Goal: Use online tool/utility: Utilize a website feature to perform a specific function

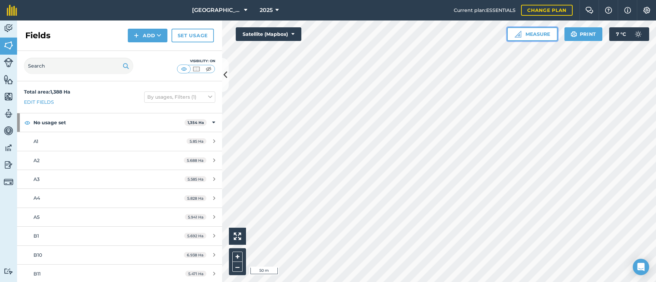
click at [531, 35] on button "Measure" at bounding box center [532, 34] width 51 height 14
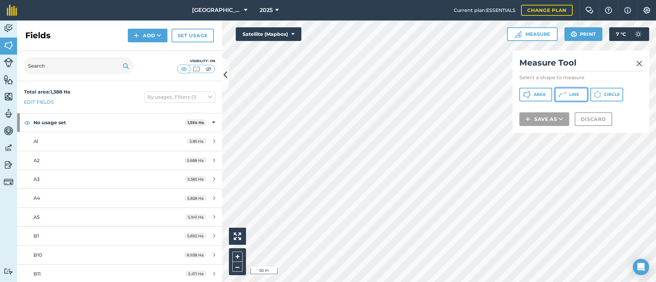
click at [572, 93] on span "Line" at bounding box center [575, 94] width 10 height 5
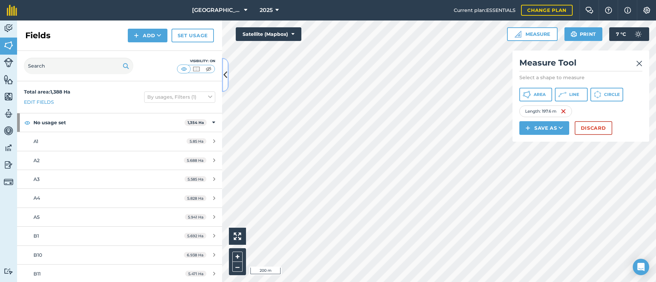
click at [226, 76] on icon at bounding box center [226, 75] width 4 height 12
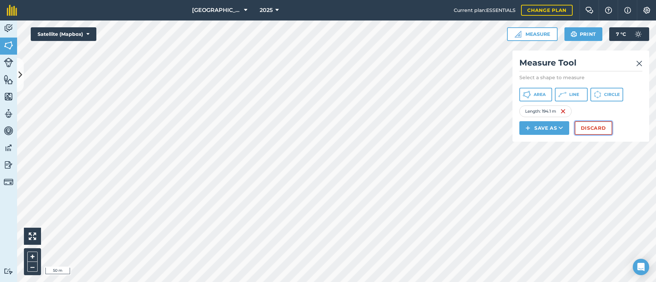
click at [588, 130] on button "Discard" at bounding box center [594, 128] width 38 height 14
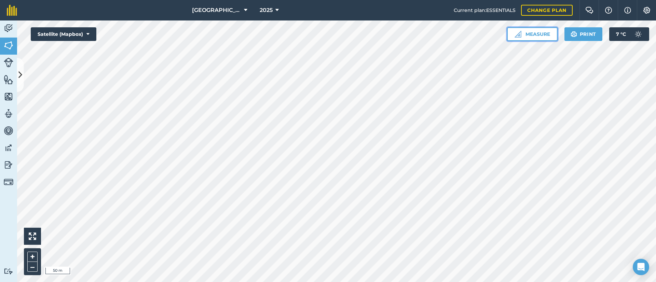
click at [540, 35] on button "Measure" at bounding box center [532, 34] width 51 height 14
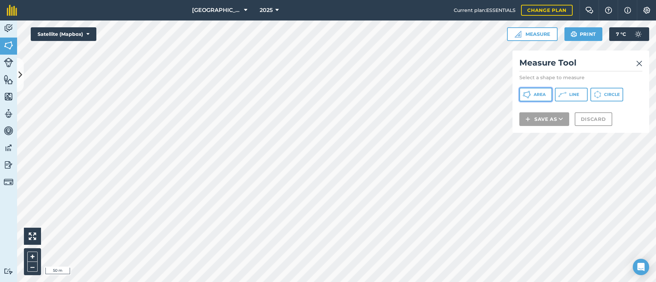
click at [537, 97] on span "Area" at bounding box center [540, 94] width 12 height 5
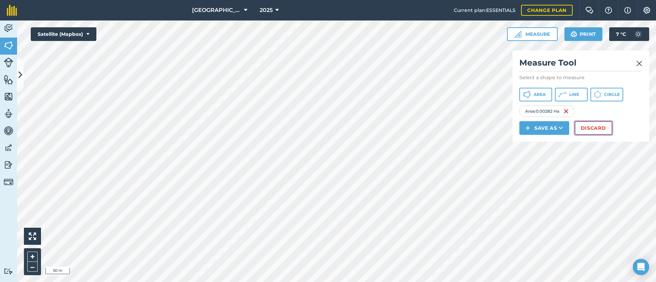
click at [586, 124] on button "Discard" at bounding box center [594, 128] width 38 height 14
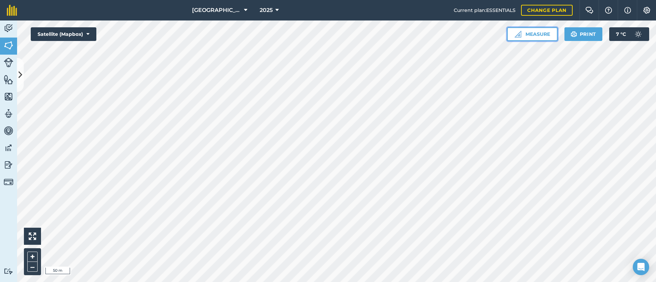
click at [540, 35] on button "Measure" at bounding box center [532, 34] width 51 height 14
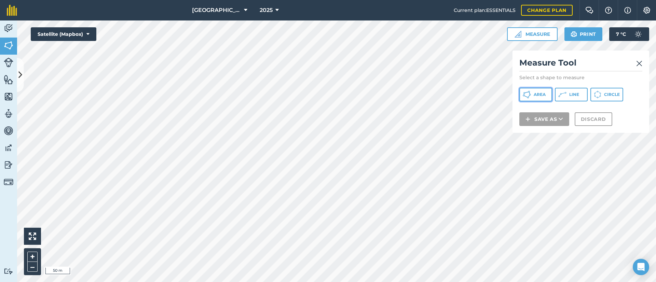
click at [539, 92] on span "Area" at bounding box center [540, 94] width 12 height 5
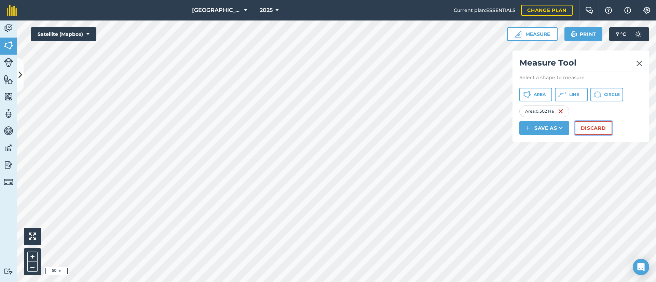
click at [593, 124] on button "Discard" at bounding box center [594, 128] width 38 height 14
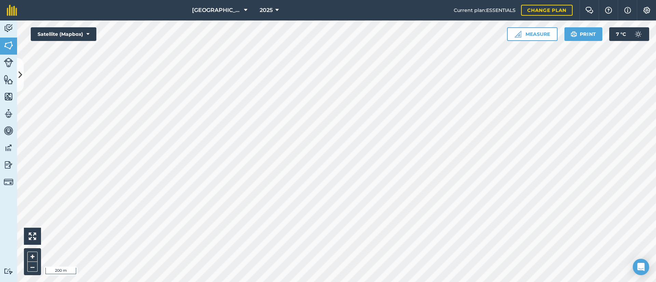
click at [306, 14] on div "[GEOGRAPHIC_DATA] Farming 2025 Current plan : ESSENTIALS Change plan Farm Chat …" at bounding box center [328, 141] width 656 height 282
click at [535, 32] on button "Measure" at bounding box center [532, 34] width 51 height 14
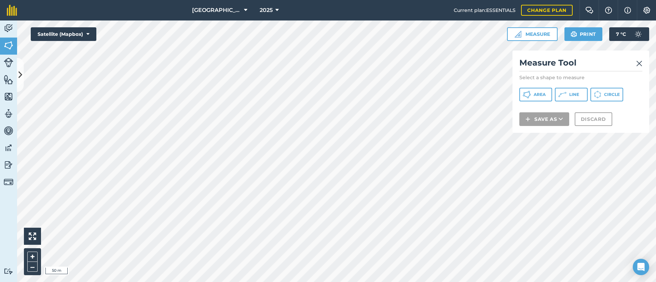
click at [637, 64] on img at bounding box center [640, 63] width 6 height 8
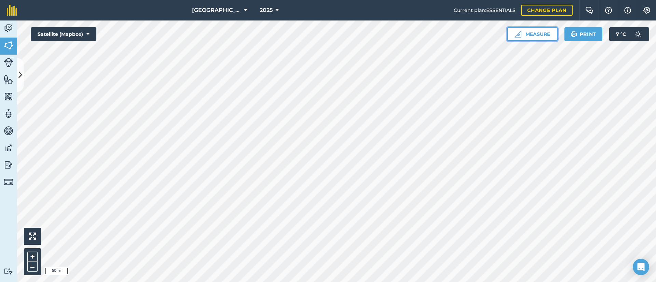
click at [531, 36] on button "Measure" at bounding box center [532, 34] width 51 height 14
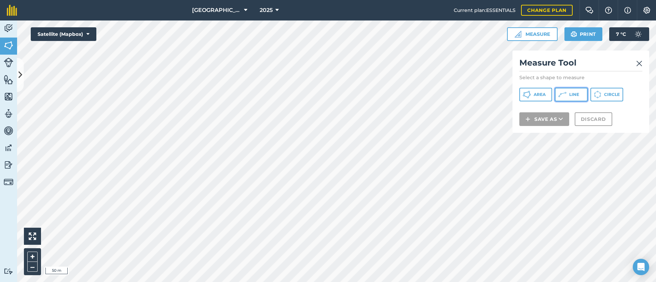
click at [531, 95] on icon at bounding box center [527, 95] width 8 height 8
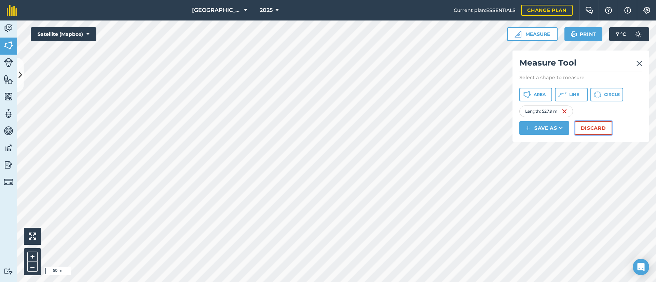
click at [600, 127] on button "Discard" at bounding box center [594, 128] width 38 height 14
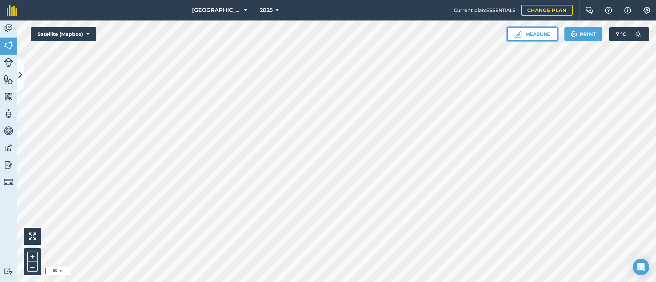
click at [541, 34] on button "Measure" at bounding box center [532, 34] width 51 height 14
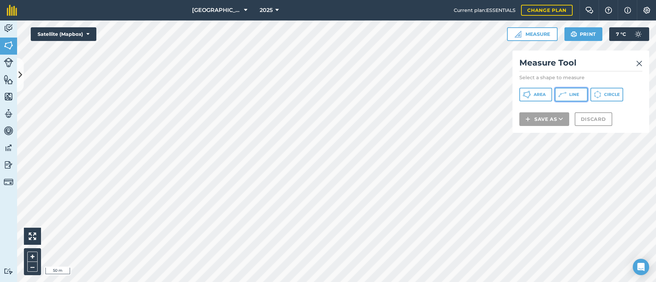
click at [572, 92] on span "Line" at bounding box center [575, 94] width 10 height 5
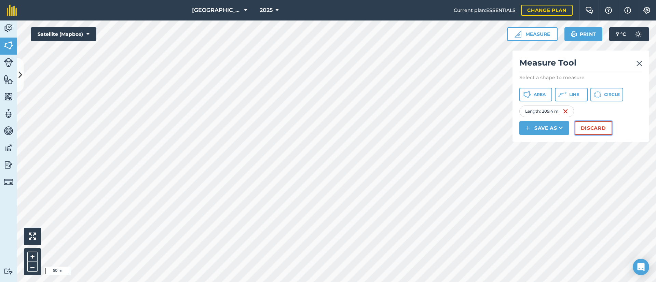
click at [589, 126] on button "Discard" at bounding box center [594, 128] width 38 height 14
